Goal: Task Accomplishment & Management: Complete application form

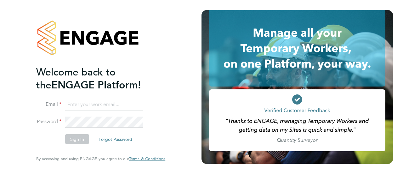
type input "hrn2286@gmail.com"
click at [71, 140] on button "Sign In" at bounding box center [77, 139] width 24 height 10
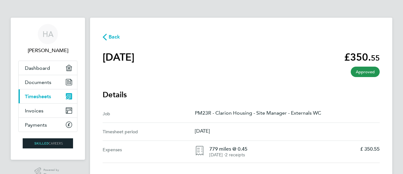
click at [44, 96] on span "Timesheets" at bounding box center [38, 96] width 26 height 6
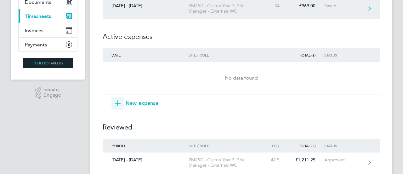
scroll to position [80, 0]
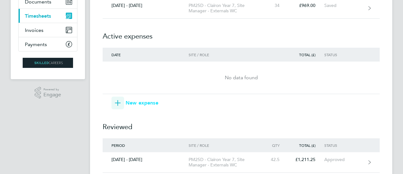
click at [118, 102] on icon "button" at bounding box center [118, 103] width 6 height 6
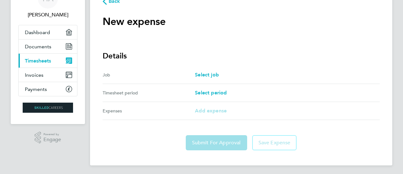
scroll to position [37, 0]
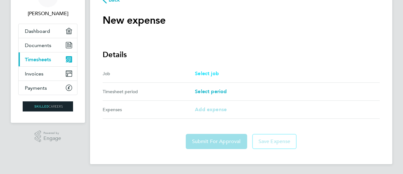
click at [200, 72] on span "Select job" at bounding box center [207, 73] width 24 height 6
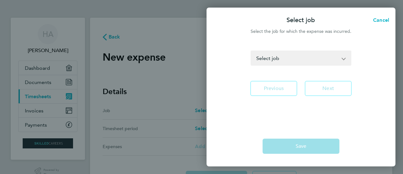
click at [269, 59] on select "PM23R - Clarion Housing - Site Manager - Externals WC PM25D - Clairon Year 7 - …" at bounding box center [297, 58] width 92 height 14
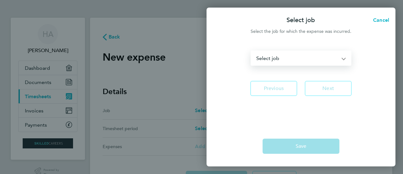
select select "288680"
click at [251, 51] on select "PM23R - Clarion Housing - Site Manager - Externals WC PM25D - Clairon Year 7 - …" at bounding box center [297, 58] width 92 height 14
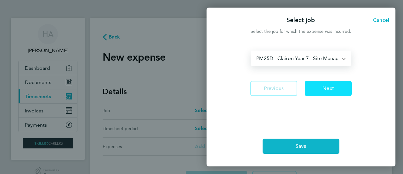
click at [318, 90] on button "Next" at bounding box center [328, 88] width 47 height 15
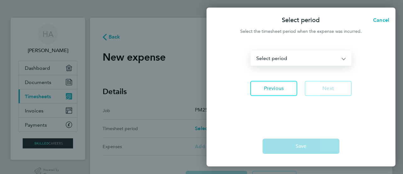
click at [271, 58] on select "[DATE] - [DATE] [DATE] - [DATE] [DATE] - [DATE] [DATE] - [DATE] [DATE] - [DATE]…" at bounding box center [297, 58] width 92 height 14
select select "16: Object"
click at [251, 51] on select "[DATE] - [DATE] [DATE] - [DATE] [DATE] - [DATE] [DATE] - [DATE] [DATE] - [DATE]…" at bounding box center [297, 58] width 92 height 14
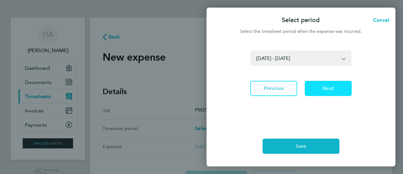
click at [317, 89] on button "Next" at bounding box center [328, 88] width 47 height 15
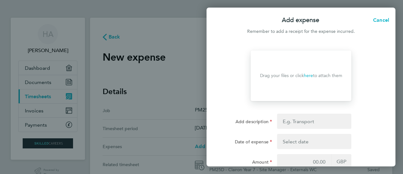
scroll to position [35, 0]
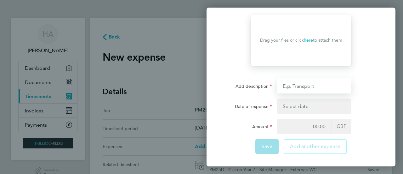
click at [301, 88] on input "Add description" at bounding box center [314, 85] width 74 height 15
type input "parking"
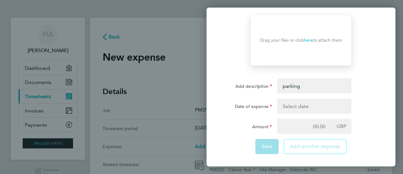
click at [309, 105] on button "button" at bounding box center [314, 105] width 74 height 15
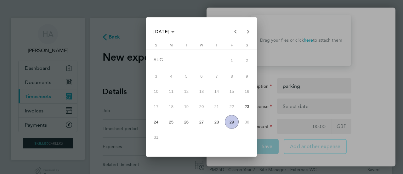
click at [233, 118] on span "29" at bounding box center [232, 122] width 14 height 14
type input "[DATE]"
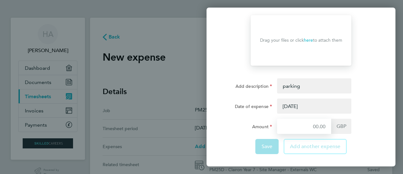
click at [295, 123] on input "Amount" at bounding box center [304, 125] width 54 height 15
type input "173.95"
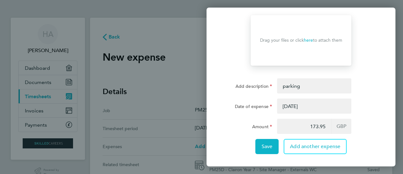
click at [308, 39] on link "here" at bounding box center [308, 39] width 9 height 5
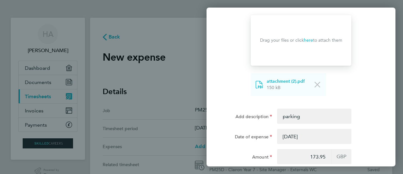
scroll to position [66, 0]
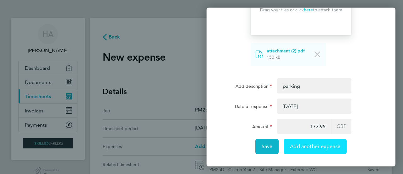
click at [298, 143] on span "Add another expense" at bounding box center [315, 146] width 50 height 6
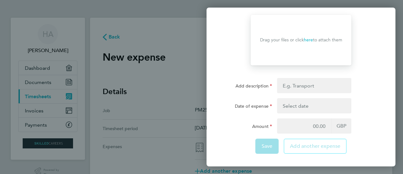
scroll to position [35, 0]
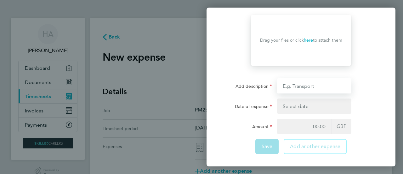
click at [298, 88] on input "Add description" at bounding box center [314, 85] width 74 height 15
type input "779 miles @ 0.45"
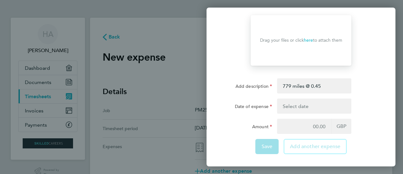
click at [302, 106] on button "button" at bounding box center [314, 105] width 74 height 15
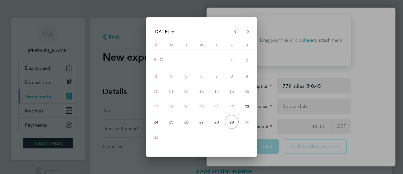
click at [302, 106] on div at bounding box center [201, 87] width 403 height 174
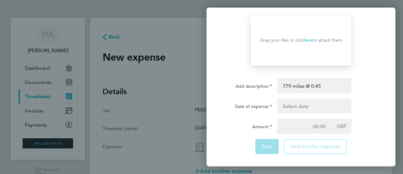
click at [295, 108] on button "button" at bounding box center [314, 105] width 74 height 15
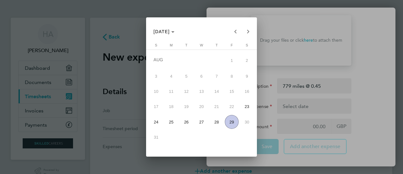
click at [199, 121] on span "27" at bounding box center [202, 122] width 14 height 14
type input "[DATE]"
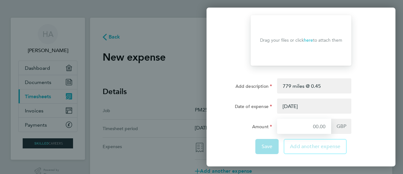
click at [287, 122] on input "Amount" at bounding box center [304, 125] width 54 height 15
type input "350.55"
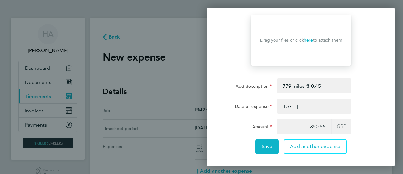
click at [243, 78] on div "Add description" at bounding box center [248, 84] width 48 height 13
click at [267, 146] on span "Save" at bounding box center [267, 146] width 11 height 6
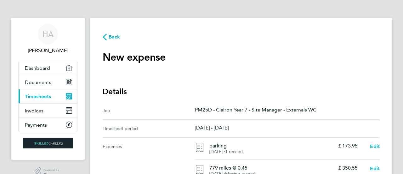
click at [114, 38] on span "Back" at bounding box center [115, 37] width 12 height 8
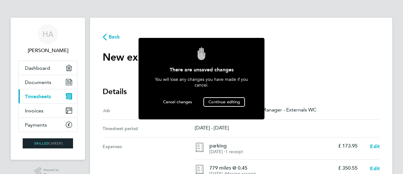
click at [278, 70] on section "New expense expense descripion placeholder" at bounding box center [241, 61] width 277 height 20
click at [237, 104] on button "Continue editing" at bounding box center [225, 101] width 42 height 9
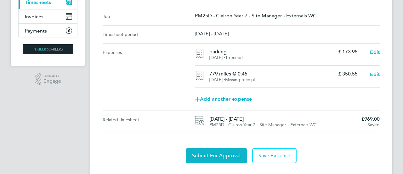
scroll to position [108, 0]
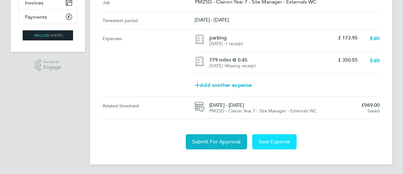
click at [278, 141] on span "Save Expense" at bounding box center [275, 141] width 32 height 6
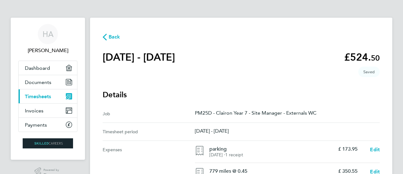
click at [110, 37] on span "Back" at bounding box center [115, 37] width 12 height 8
